Goal: Navigation & Orientation: Go to known website

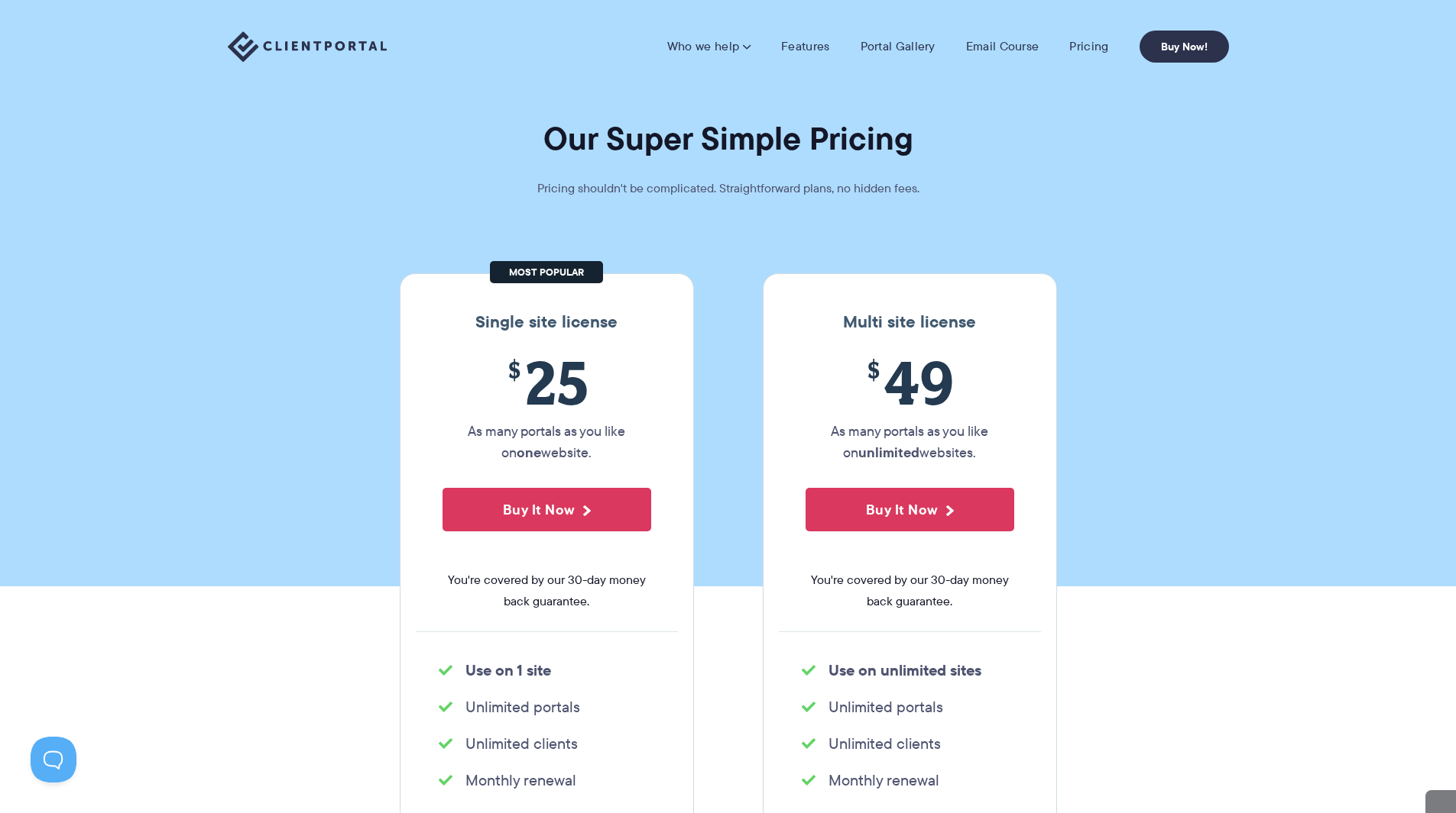
click at [280, 34] on img at bounding box center [307, 47] width 159 height 31
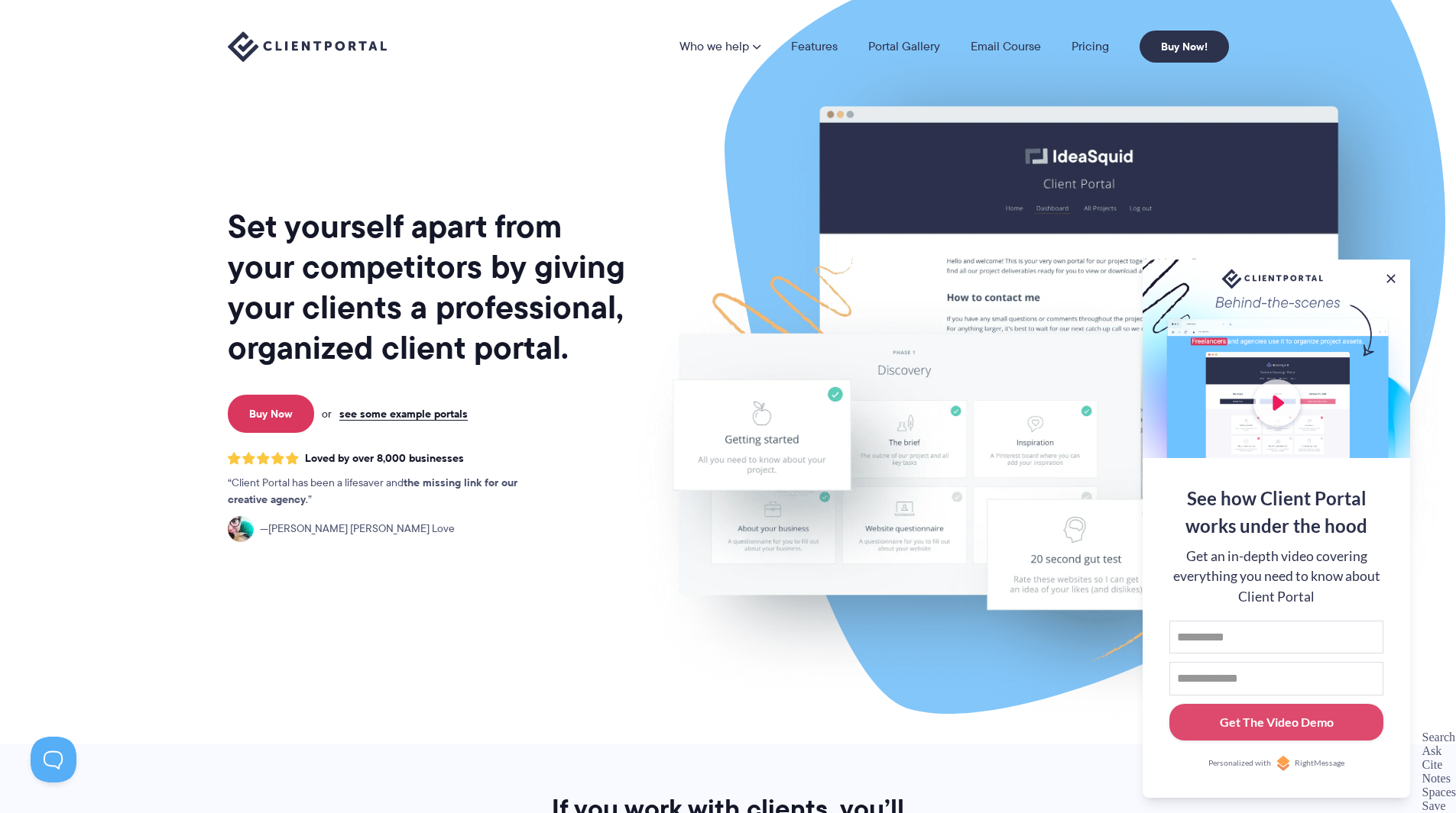
click at [1422, 788] on span at bounding box center [1422, 792] width 0 height 13
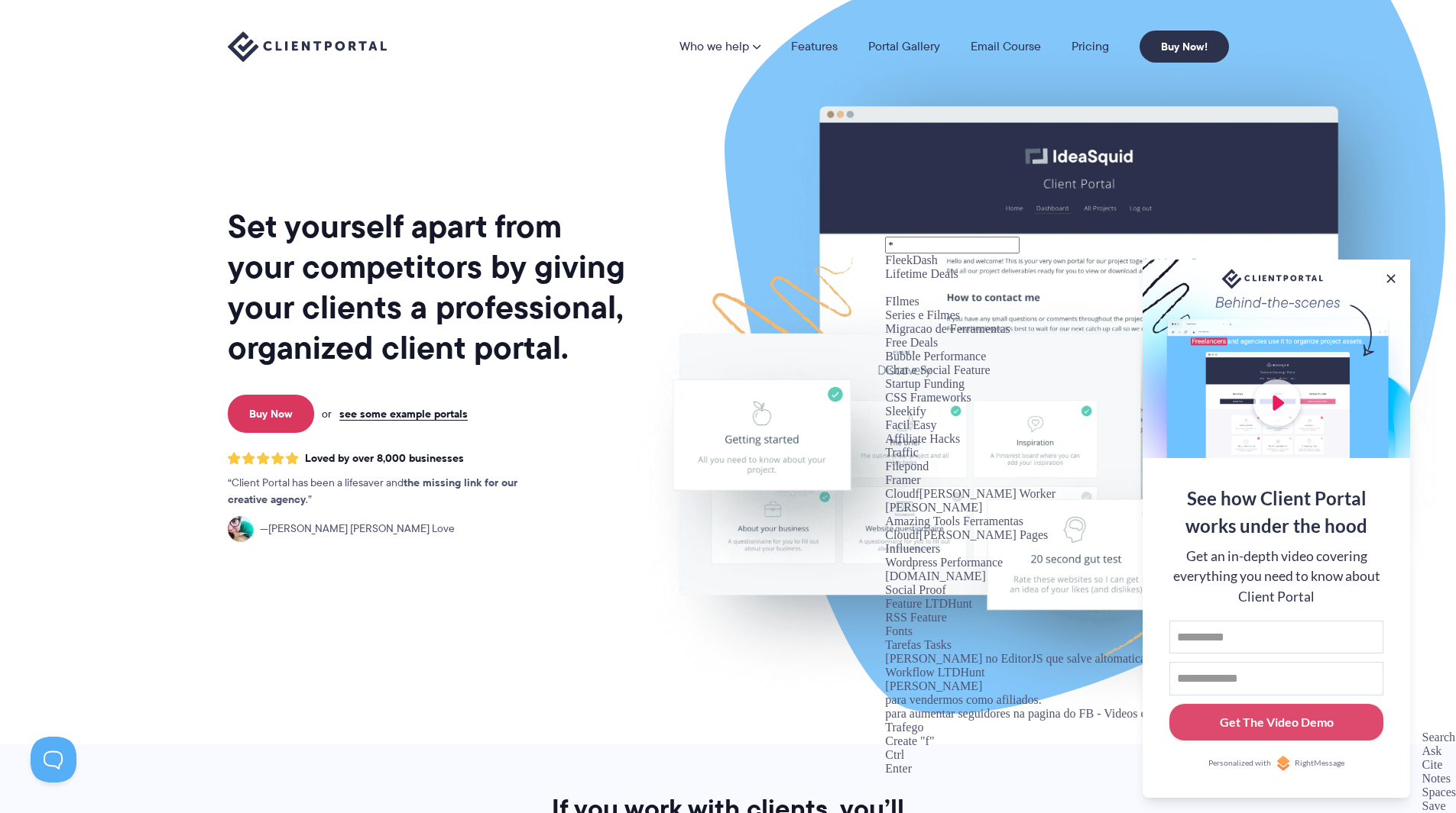
type input "*"
click at [1182, 267] on div "FleekDash" at bounding box center [1118, 260] width 466 height 13
click at [474, 679] on div "Set yourself apart from your competitors by giving your clients a professional,…" at bounding box center [427, 379] width 400 height 732
